Goal: Information Seeking & Learning: Learn about a topic

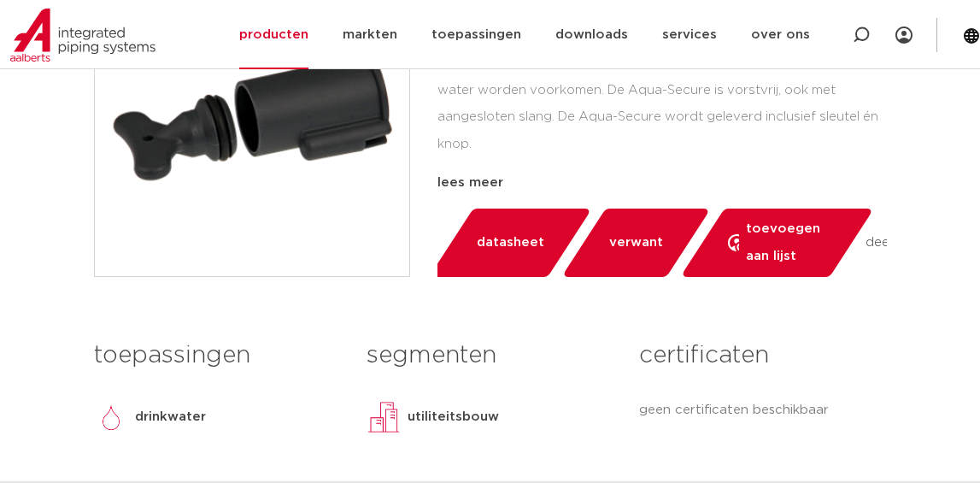
scroll to position [518, 0]
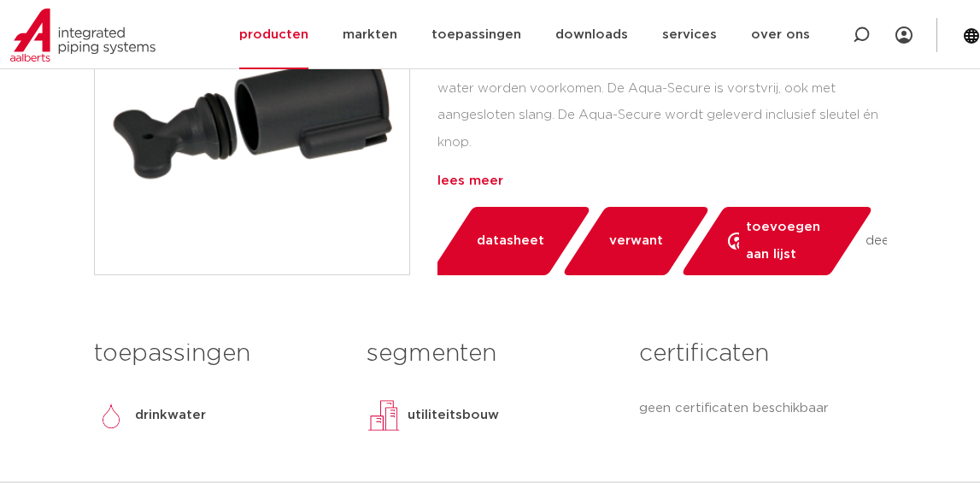
click at [489, 175] on div "lees meer" at bounding box center [661, 181] width 449 height 21
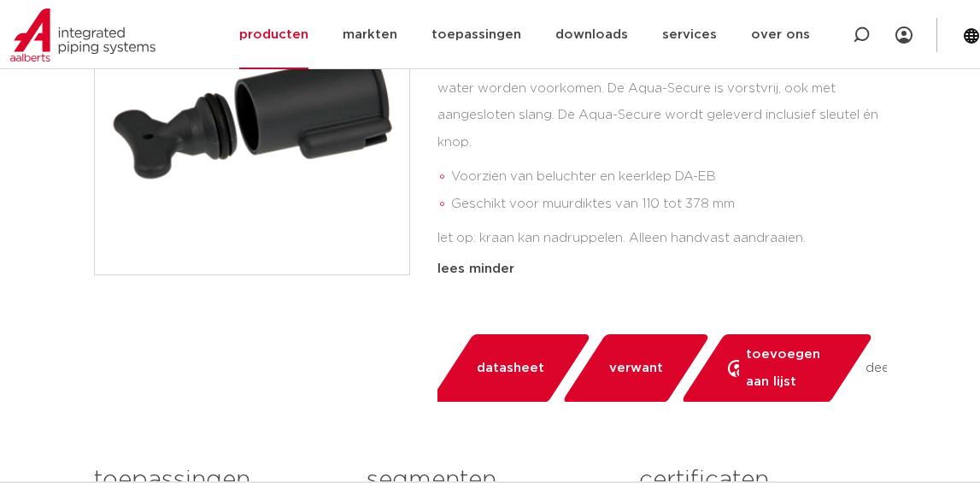
click at [613, 355] on span "verwant" at bounding box center [636, 368] width 54 height 27
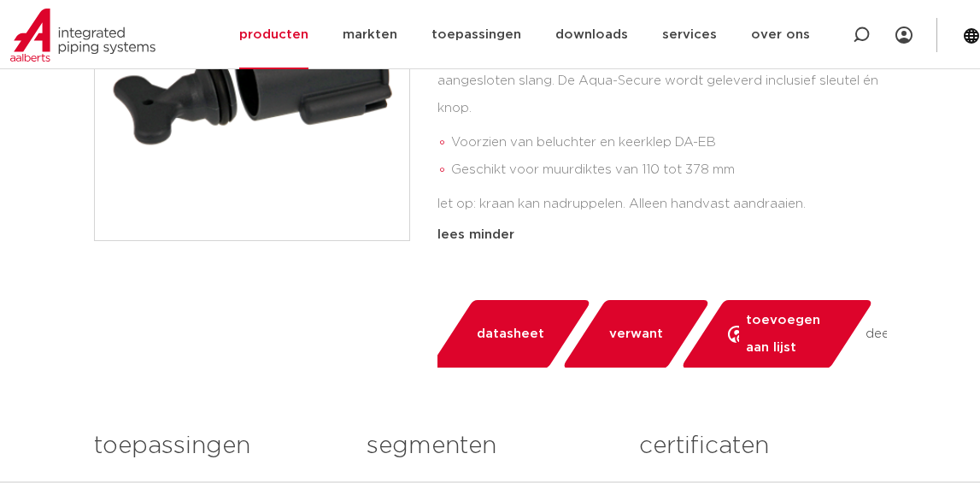
scroll to position [558, 0]
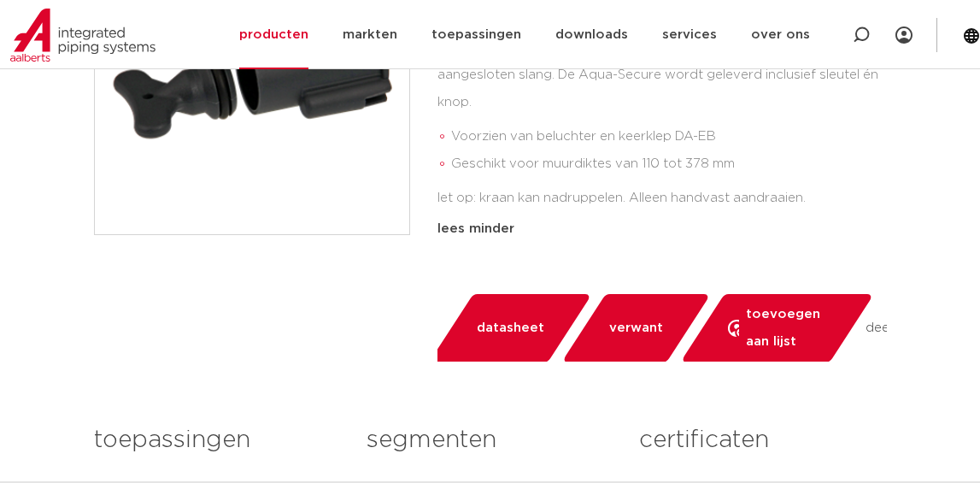
click at [633, 317] on span "verwant" at bounding box center [636, 327] width 54 height 27
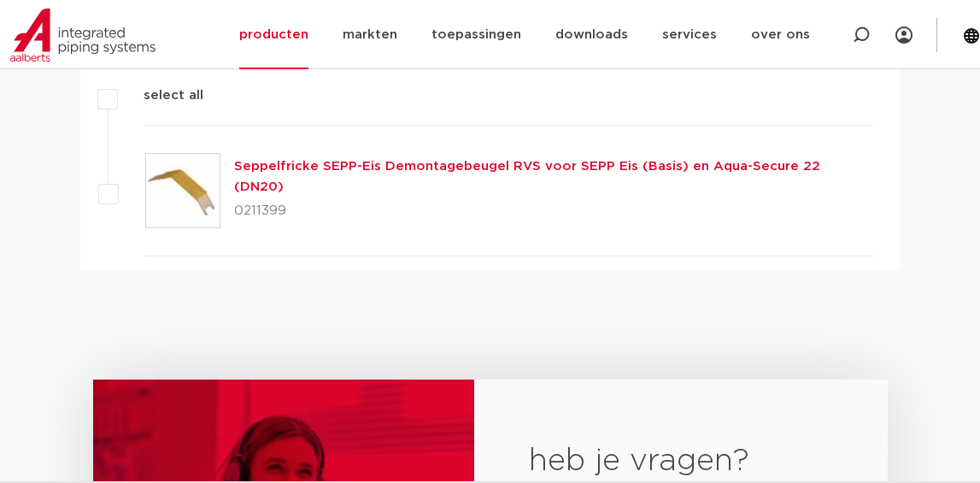
scroll to position [1241, 0]
click at [626, 197] on p "0211399" at bounding box center [553, 210] width 639 height 27
click at [631, 163] on link "Seppelfricke SEPP-Eis Demontagebeugel RVS voor SEPP Eis (Basis) en Aqua-Secure …" at bounding box center [527, 175] width 586 height 33
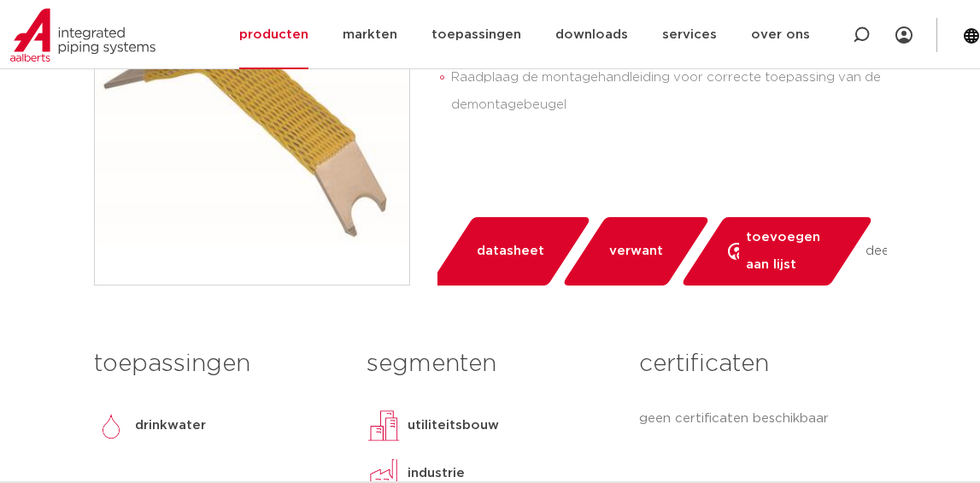
scroll to position [586, 0]
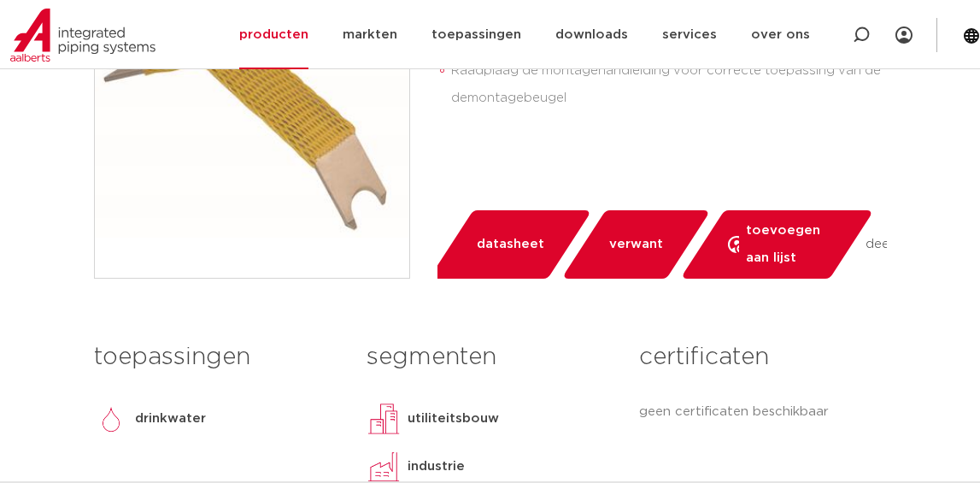
click at [635, 252] on span "verwant" at bounding box center [636, 244] width 54 height 27
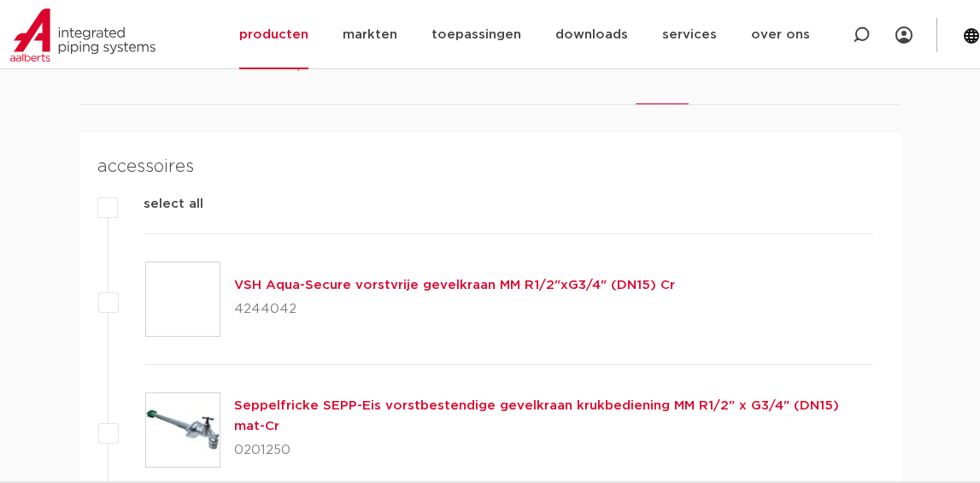
scroll to position [1122, 0]
click at [408, 283] on link "VSH Aqua-Secure vorstvrije gevelkraan MM R1/2"xG3/4" (DN15) Cr" at bounding box center [454, 286] width 441 height 13
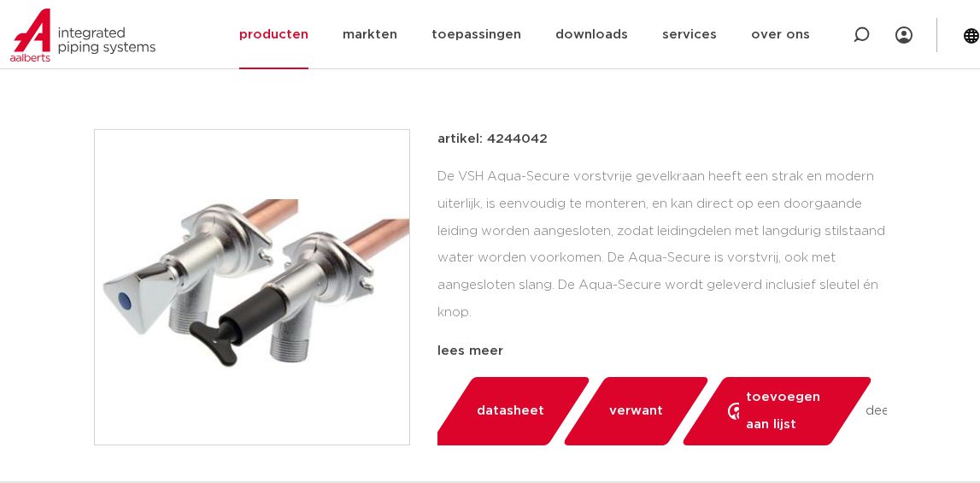
scroll to position [397, 0]
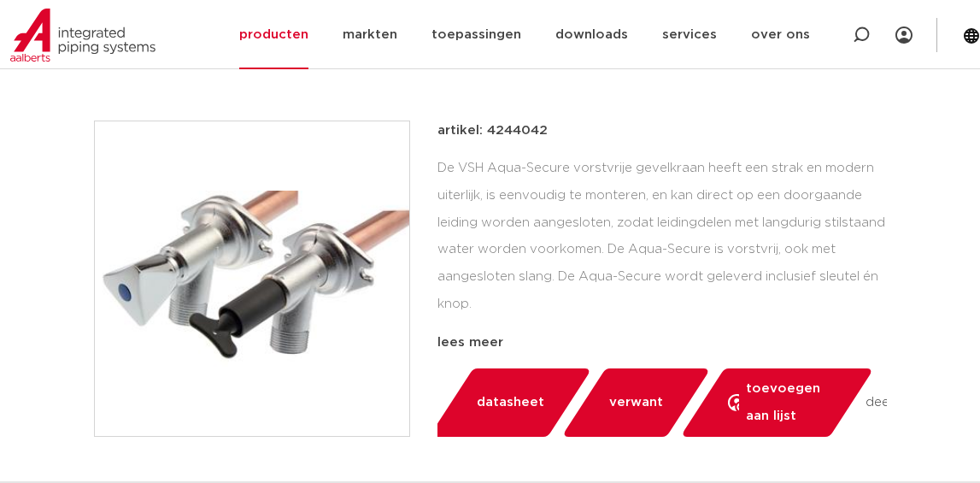
click at [631, 403] on span "verwant" at bounding box center [636, 402] width 54 height 27
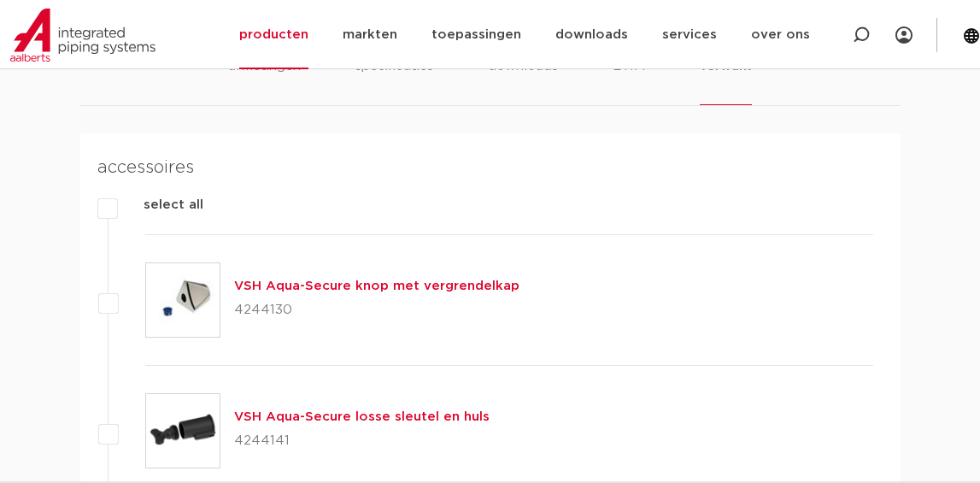
scroll to position [1110, 0]
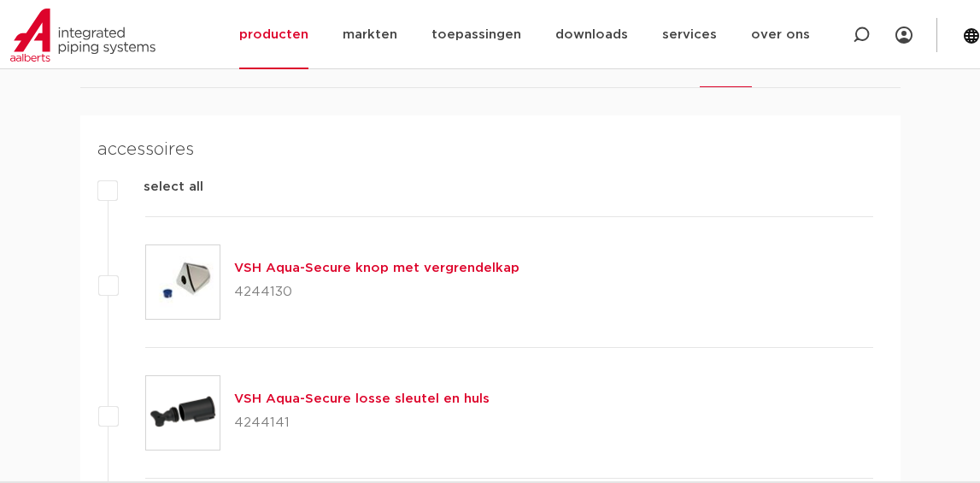
click at [284, 267] on link "VSH Aqua-Secure knop met vergrendelkap" at bounding box center [376, 267] width 285 height 13
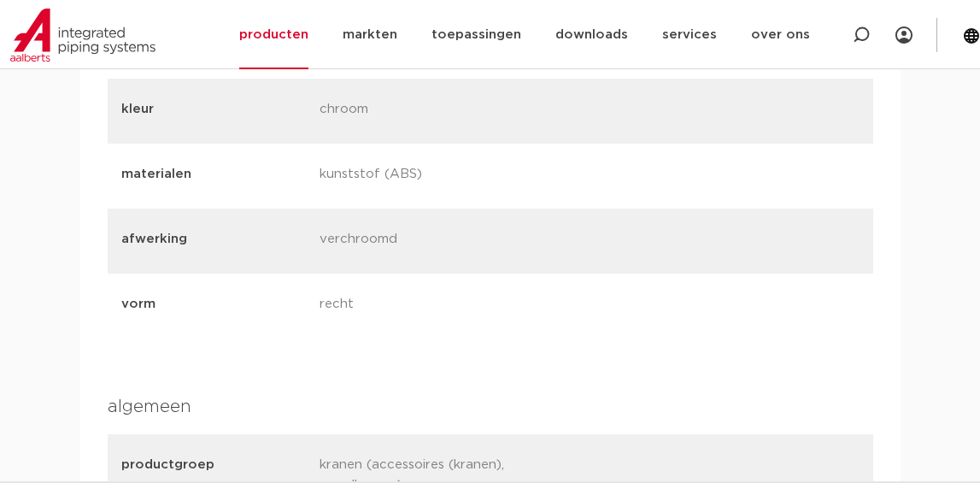
scroll to position [1122, 0]
